Goal: Task Accomplishment & Management: Complete application form

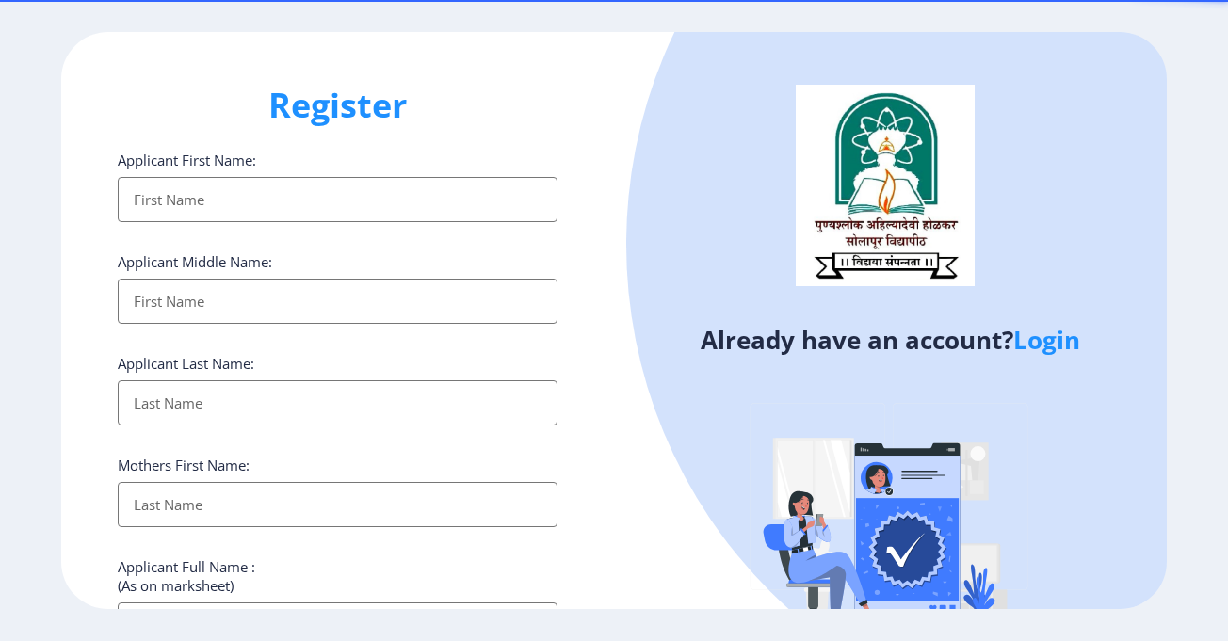
select select
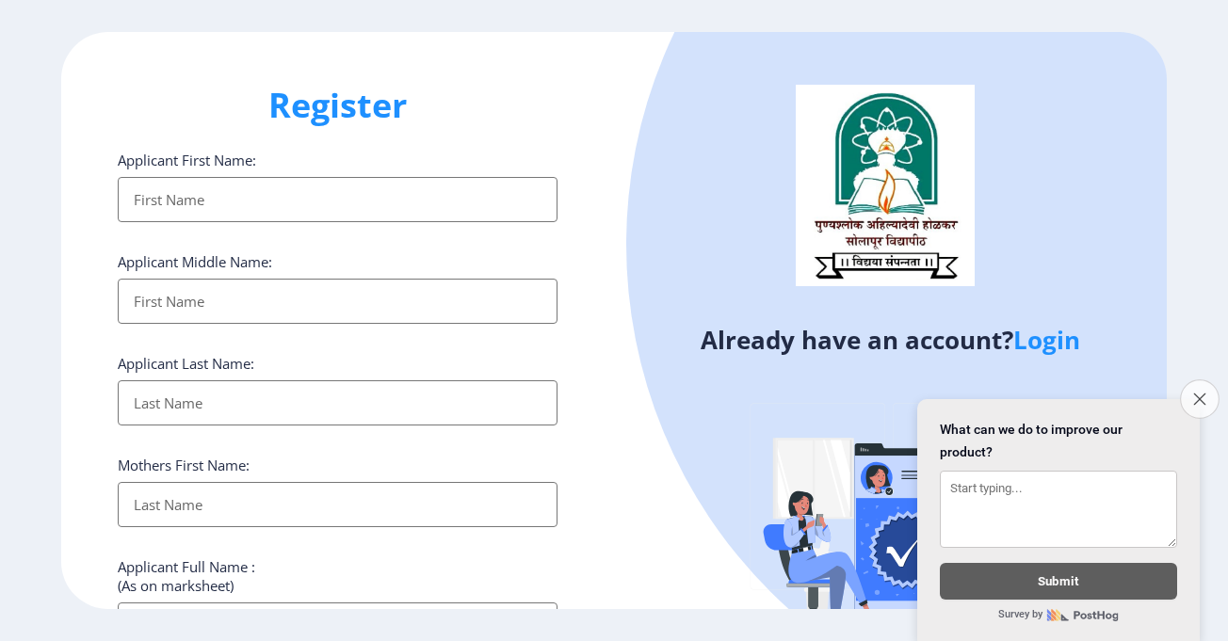
click at [1211, 386] on button "Close survey" at bounding box center [1200, 399] width 40 height 40
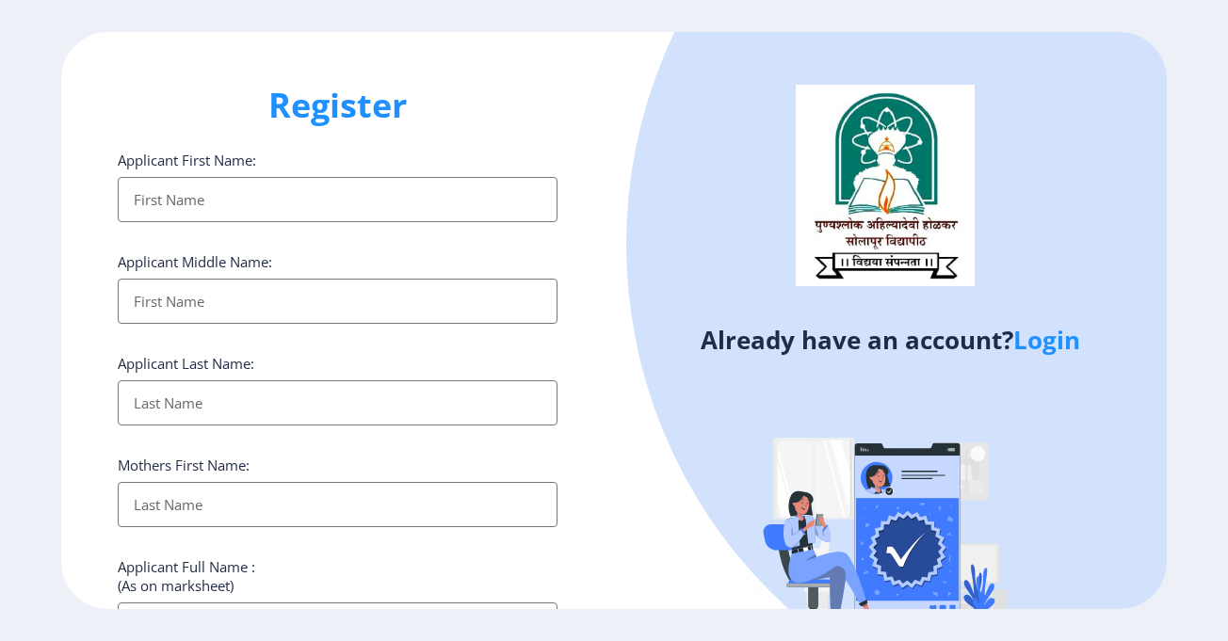
click at [1057, 346] on link "Login" at bounding box center [1046, 340] width 67 height 34
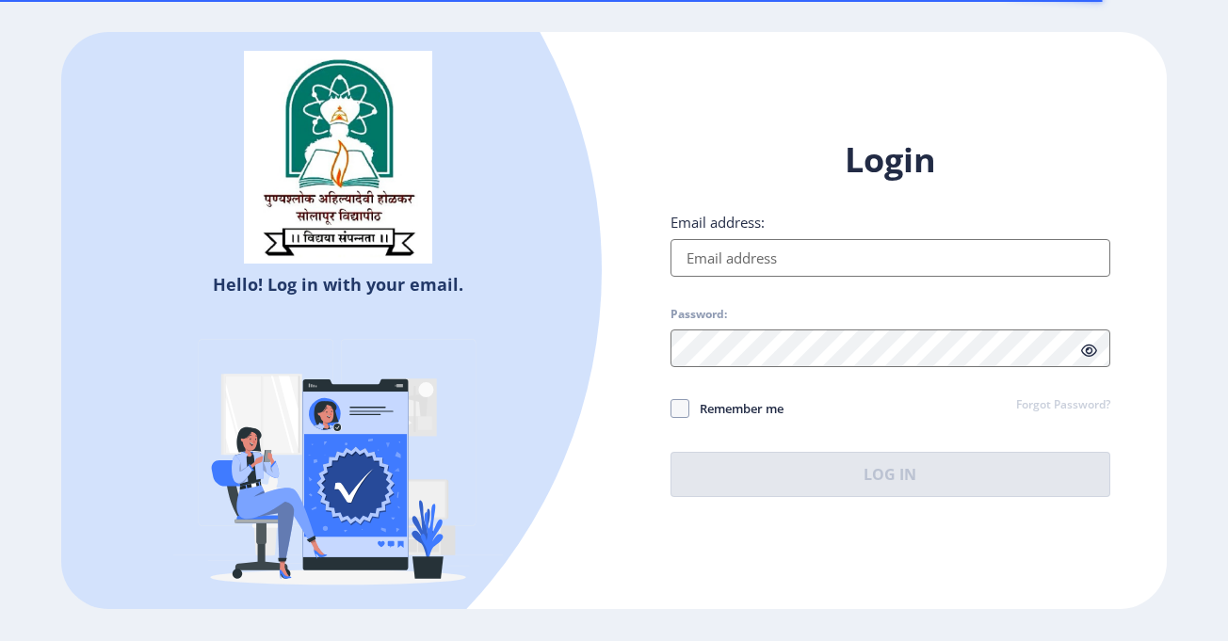
click at [796, 248] on input "Email address:" at bounding box center [890, 258] width 440 height 38
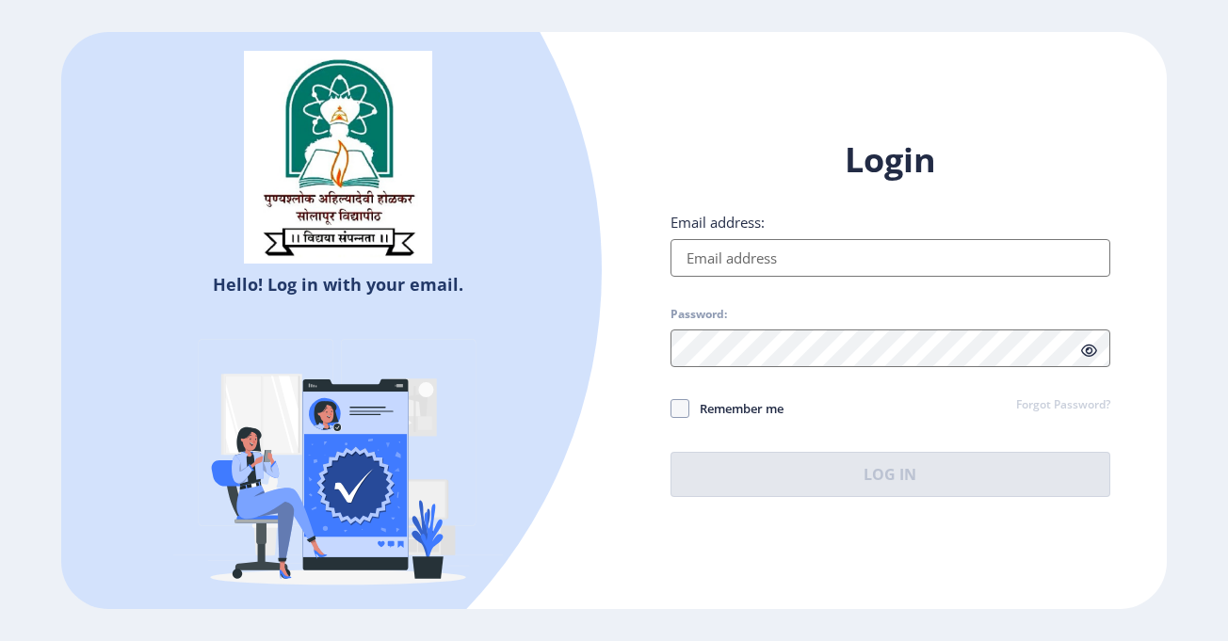
click at [796, 248] on input "Email address:" at bounding box center [890, 258] width 440 height 38
type input "[EMAIL_ADDRESS][DOMAIN_NAME]"
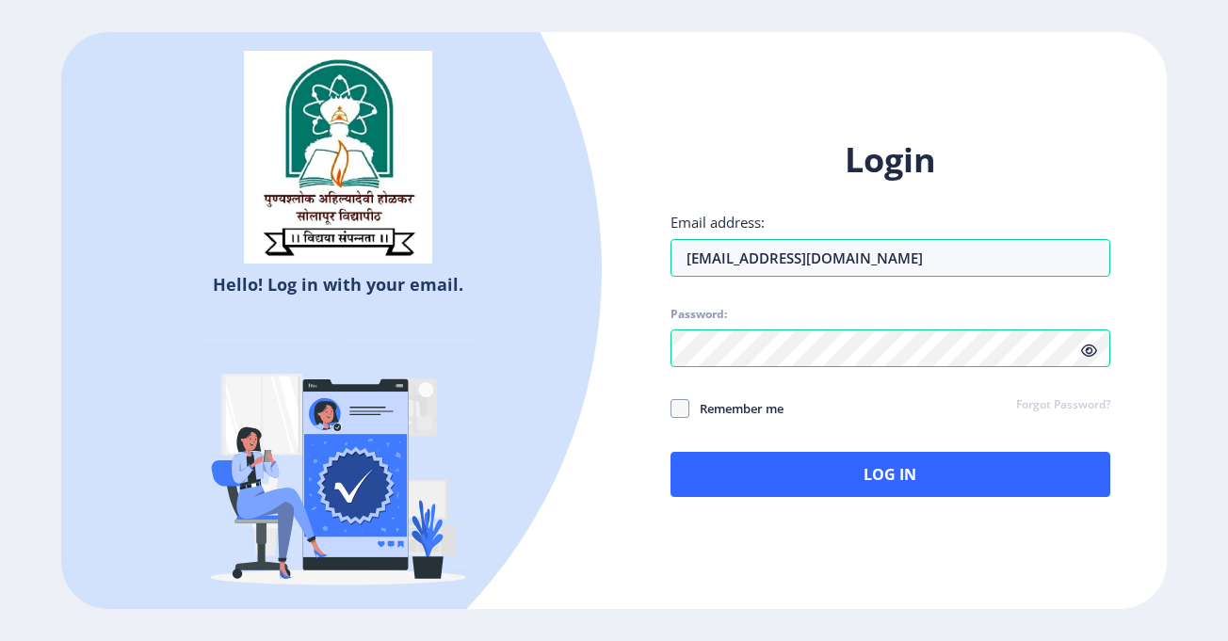
click at [1086, 346] on icon at bounding box center [1089, 351] width 16 height 14
click at [684, 423] on div "Login Email address: [EMAIL_ADDRESS][DOMAIN_NAME] Password: Remember me Forgot …" at bounding box center [890, 317] width 440 height 360
click at [684, 422] on div "Login Email address: [EMAIL_ADDRESS][DOMAIN_NAME] Password: Remember me Forgot …" at bounding box center [890, 317] width 440 height 360
click at [682, 406] on span at bounding box center [679, 408] width 19 height 19
click at [671, 408] on input "Remember me" at bounding box center [670, 408] width 1 height 1
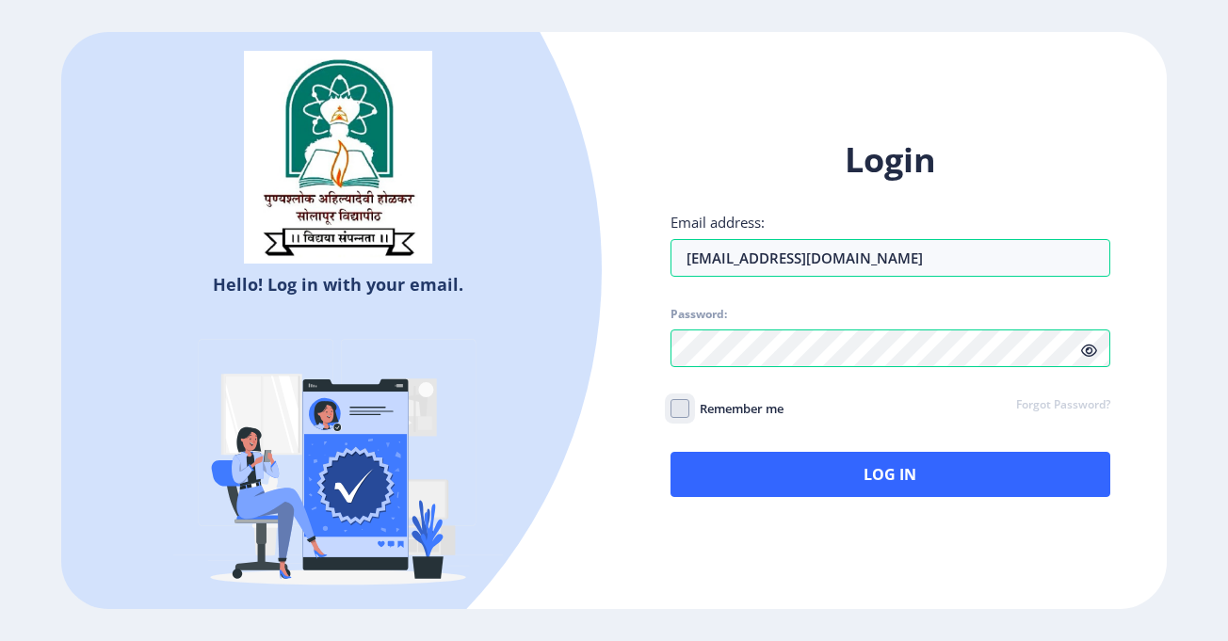
checkbox input "true"
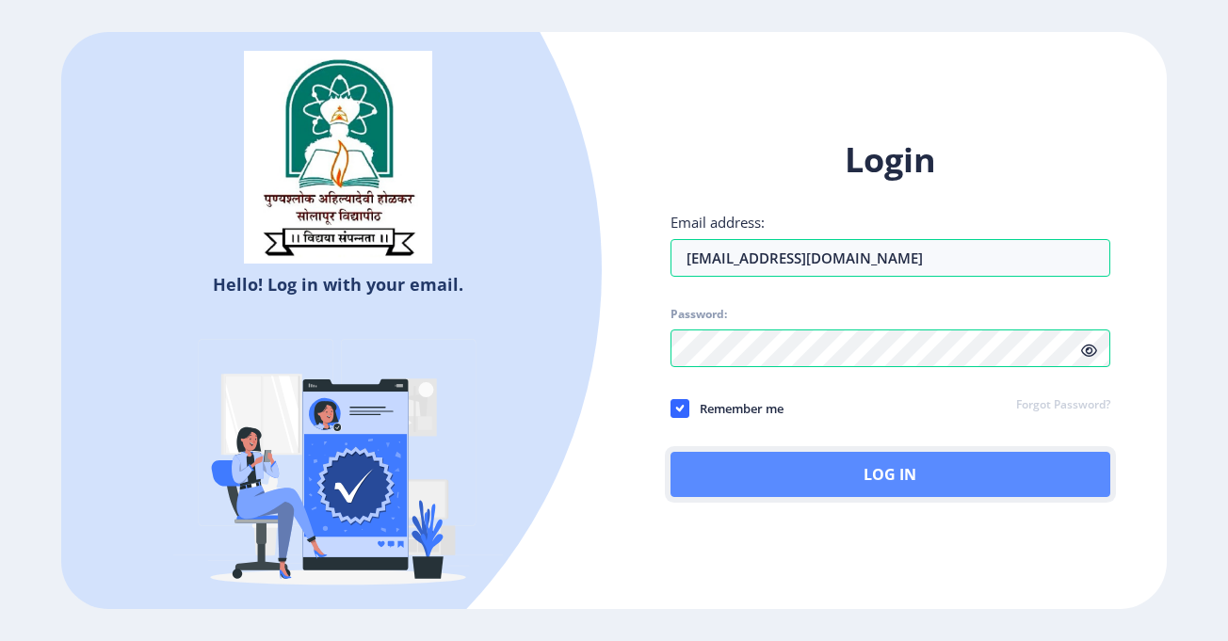
click at [792, 461] on button "Log In" at bounding box center [890, 474] width 440 height 45
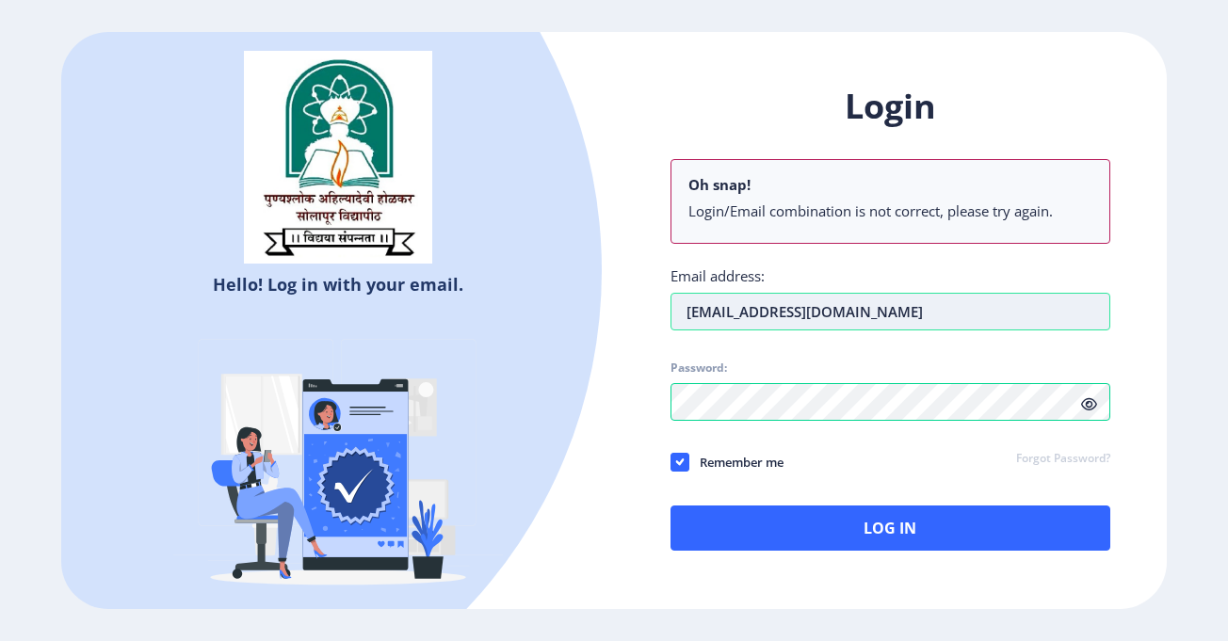
click at [903, 319] on input "[EMAIL_ADDRESS][DOMAIN_NAME]" at bounding box center [890, 312] width 440 height 38
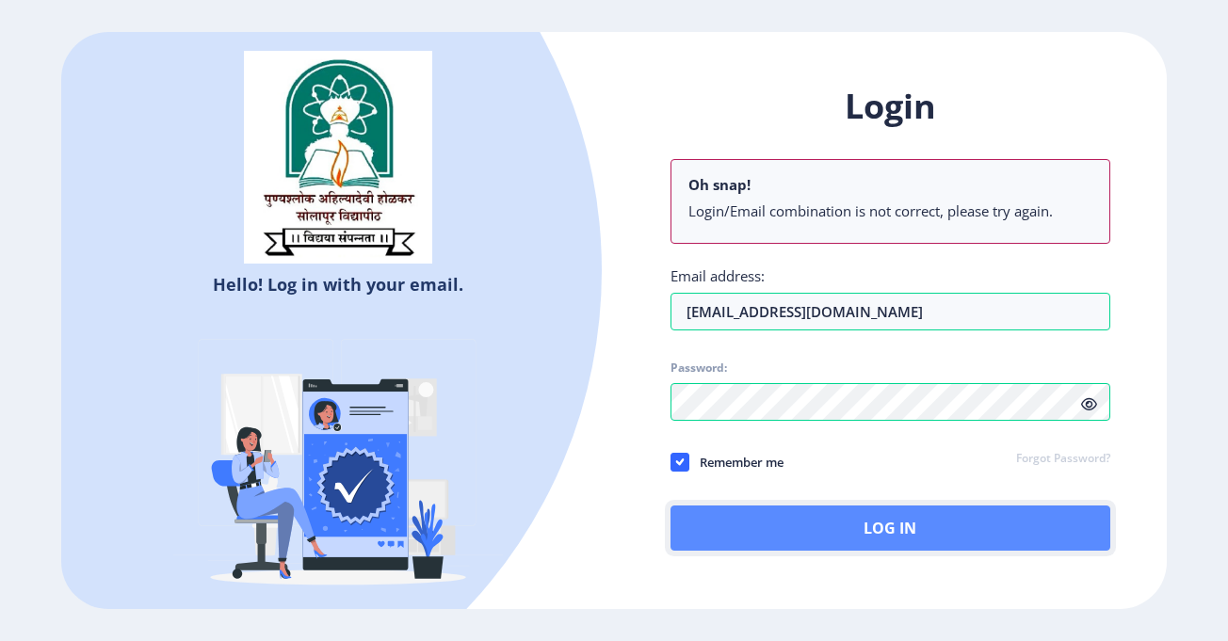
click at [767, 515] on button "Log In" at bounding box center [890, 528] width 440 height 45
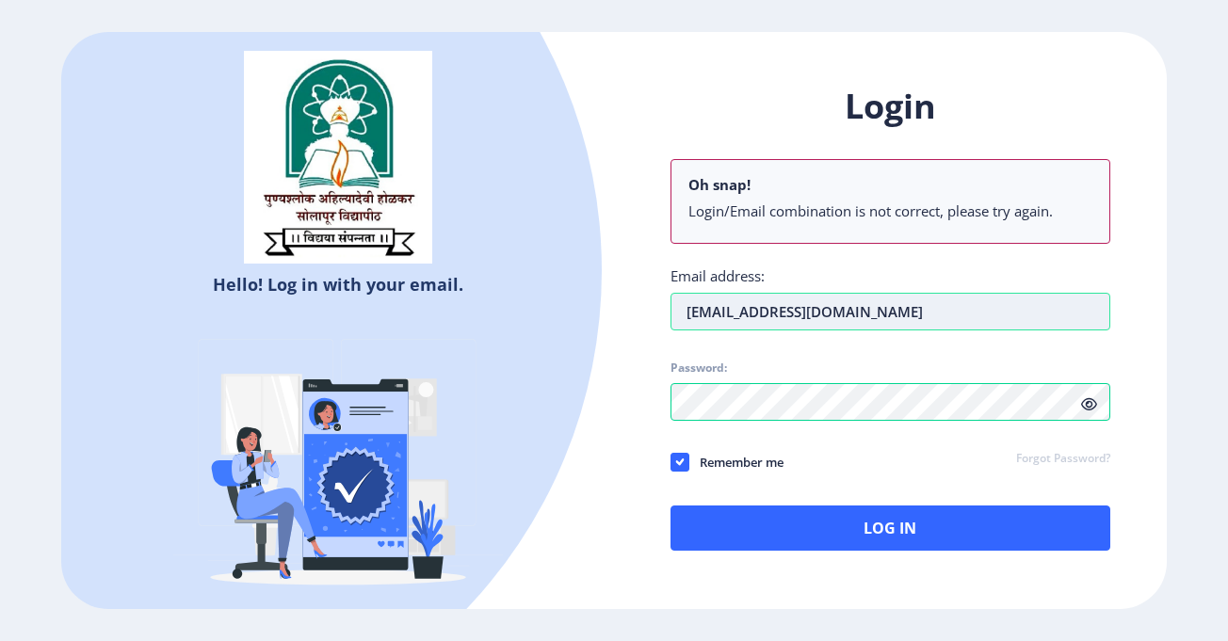
click at [905, 248] on div "Login Oh snap! Login/Email combination is not correct, please try again. Email …" at bounding box center [890, 317] width 440 height 467
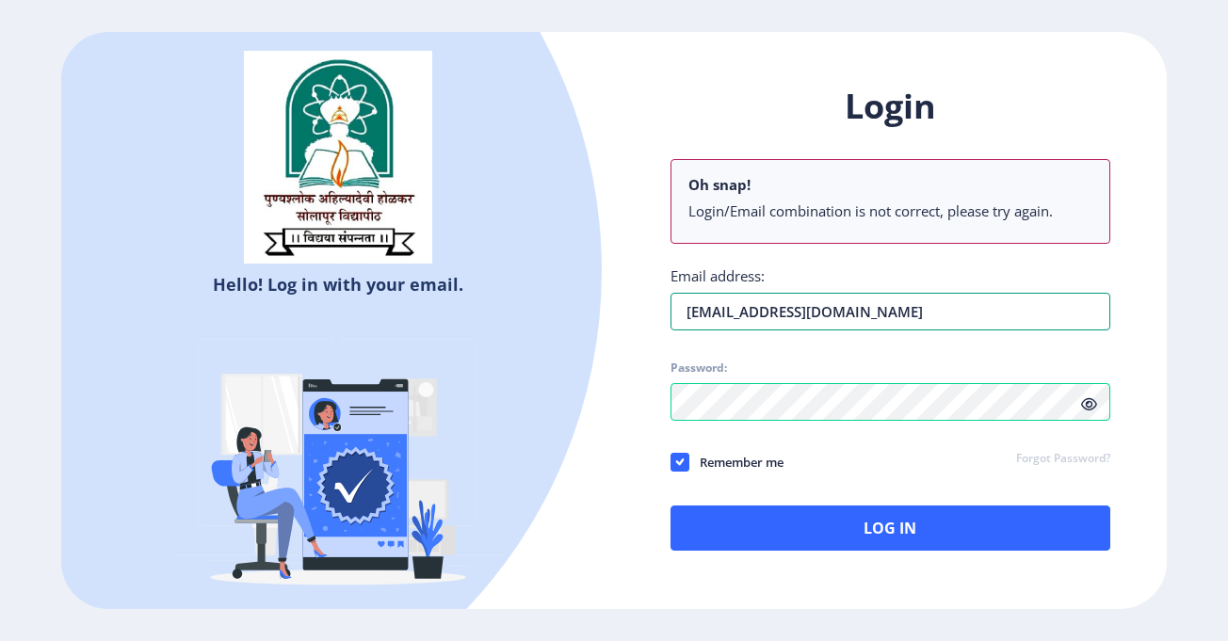
drag, startPoint x: 901, startPoint y: 297, endPoint x: 535, endPoint y: 307, distance: 366.4
click at [535, 307] on div "Hello! Log in with your email. Don't have an account? Register Login Oh snap! L…" at bounding box center [613, 320] width 1105 height 577
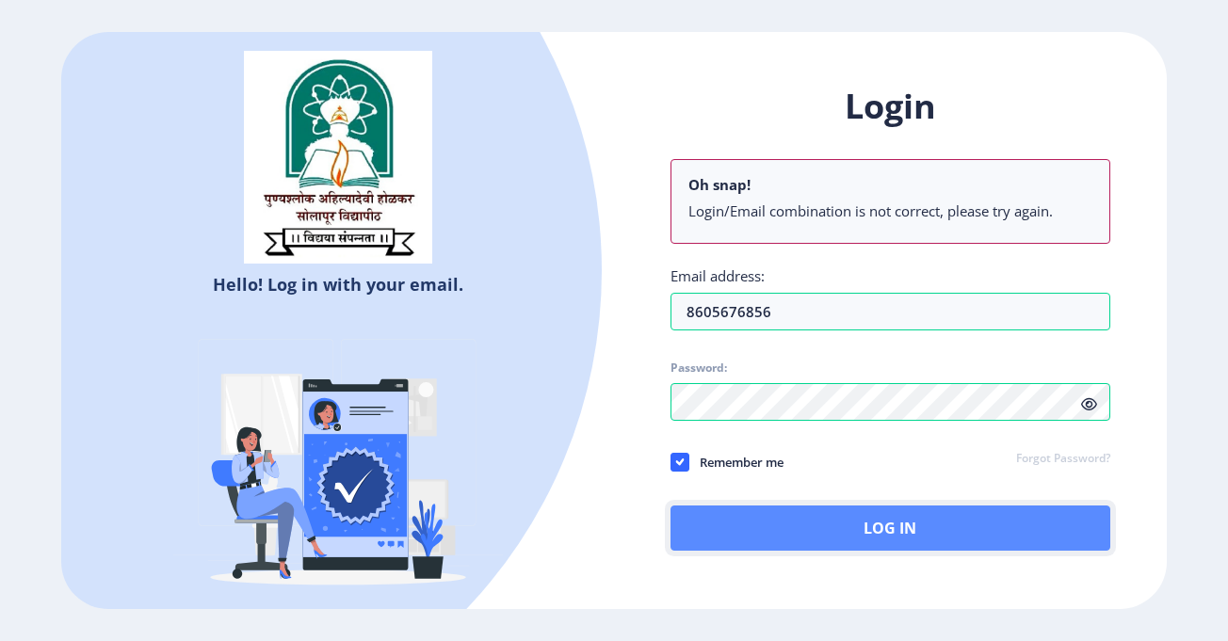
click at [778, 520] on button "Log In" at bounding box center [890, 528] width 440 height 45
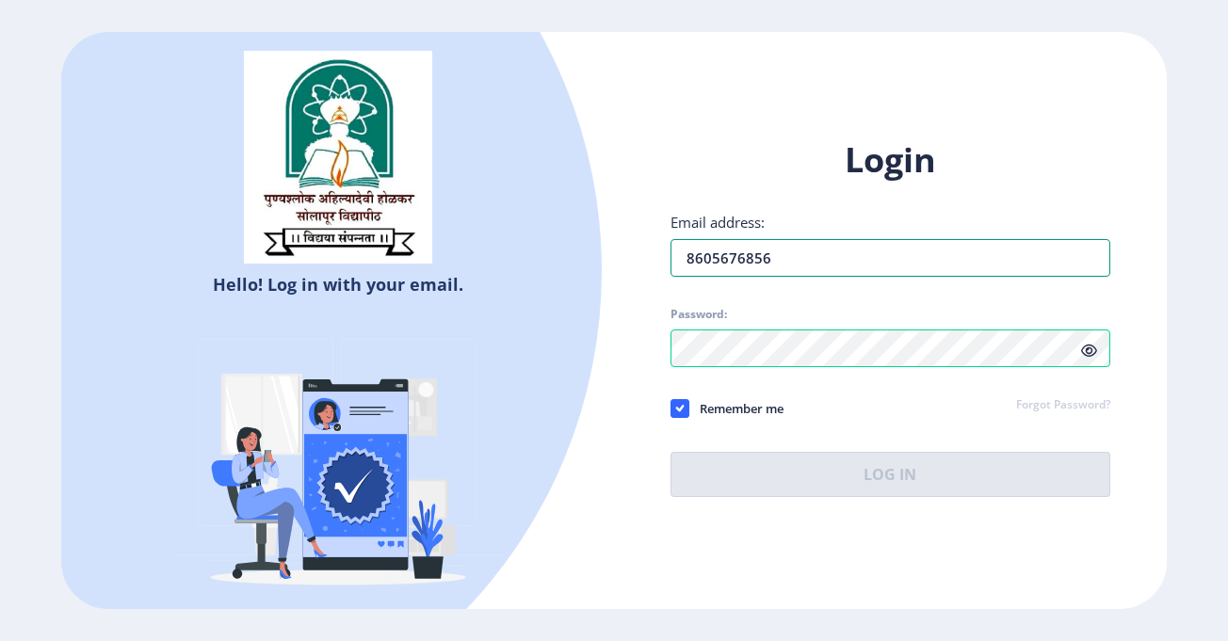
drag, startPoint x: 803, startPoint y: 257, endPoint x: 0, endPoint y: 323, distance: 805.7
click at [0, 323] on ngx-login "Hello! Log in with your email. Don't have an account? Register Login Email addr…" at bounding box center [614, 320] width 1228 height 577
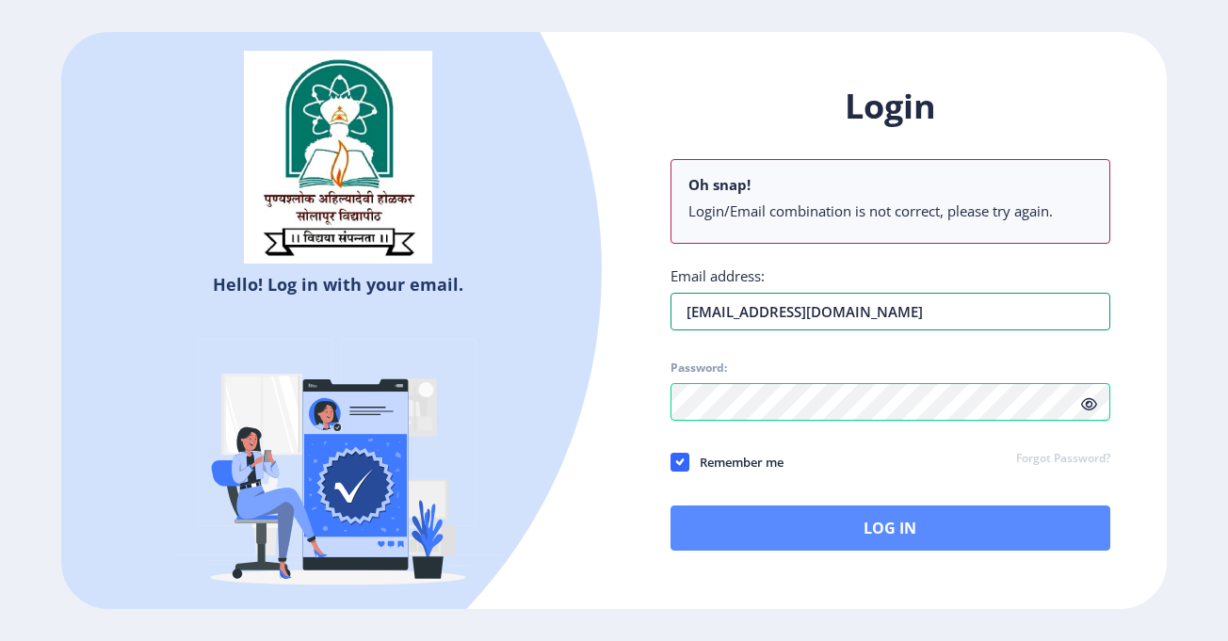
type input "[EMAIL_ADDRESS][DOMAIN_NAME]"
click at [776, 521] on button "Log In" at bounding box center [890, 528] width 440 height 45
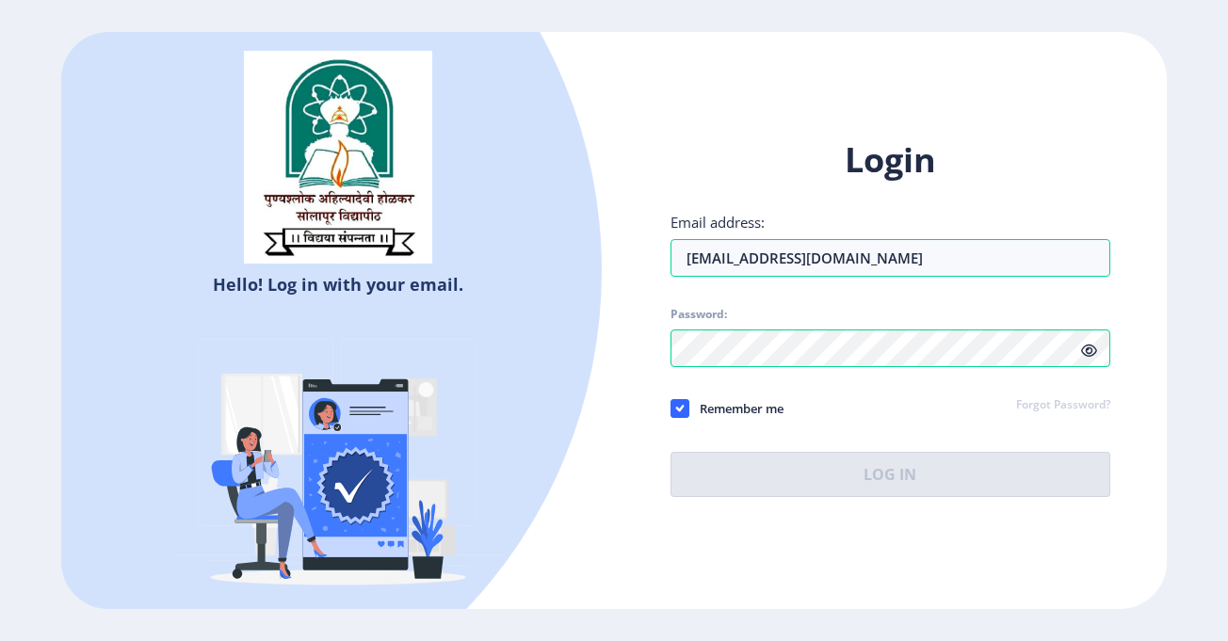
click at [792, 346] on div "Login Email address: [EMAIL_ADDRESS][DOMAIN_NAME] Password: Remember me Forgot …" at bounding box center [890, 317] width 440 height 360
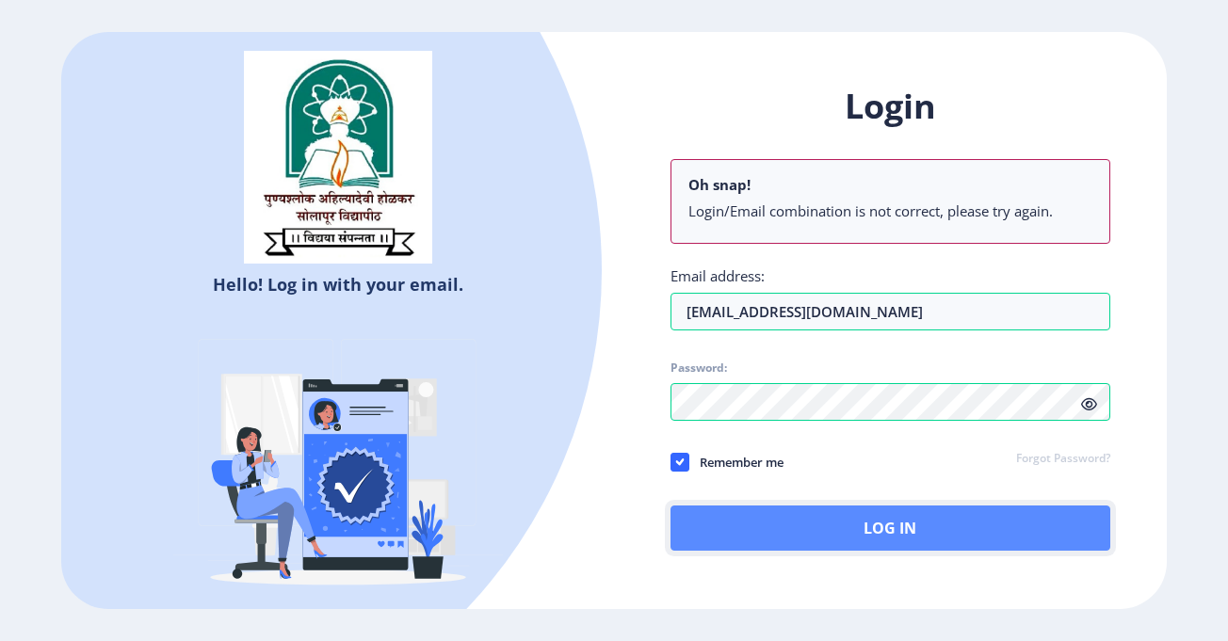
click at [837, 528] on button "Log In" at bounding box center [890, 528] width 440 height 45
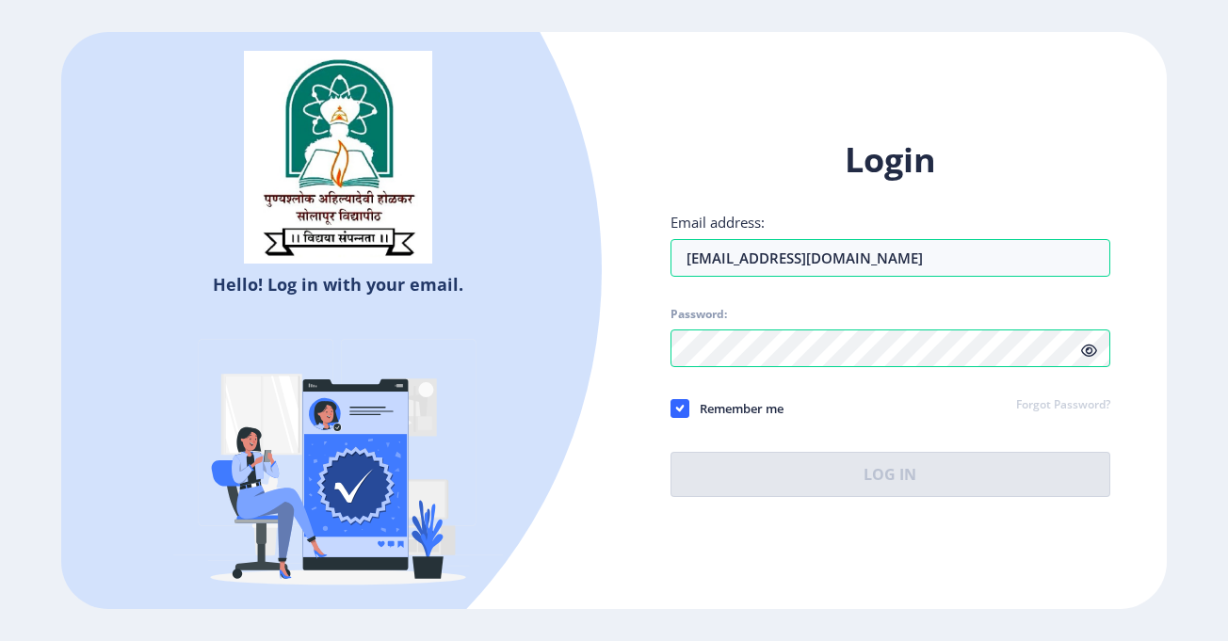
select select
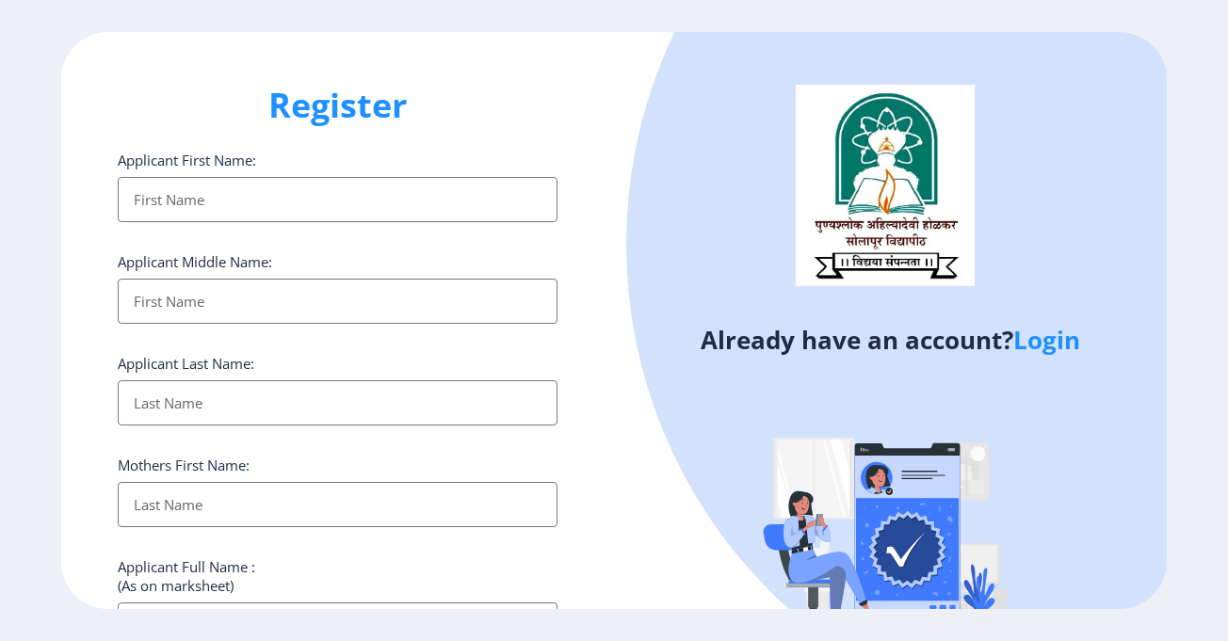
click at [619, 227] on div "Already have an account? Login" at bounding box center [890, 364] width 553 height 665
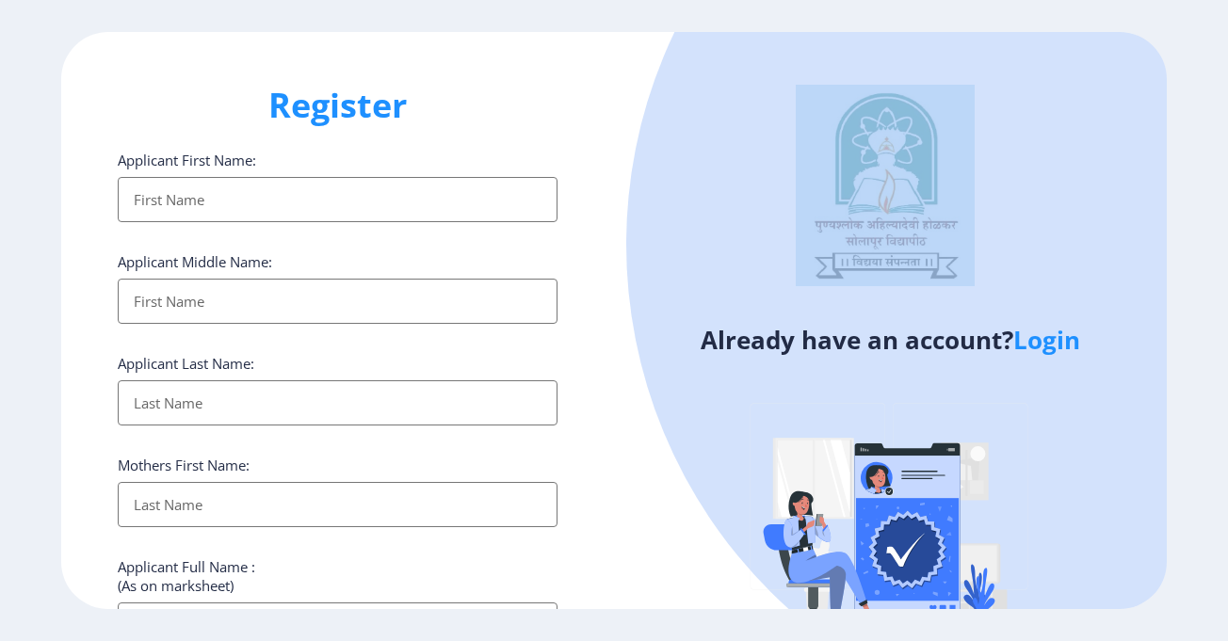
drag, startPoint x: 1224, startPoint y: 105, endPoint x: 1164, endPoint y: 378, distance: 279.6
click at [1164, 378] on ngx-register "Register Applicant First Name: Applicant Middle Name: Applicant Last Name: Moth…" at bounding box center [614, 320] width 1228 height 577
